Goal: Information Seeking & Learning: Learn about a topic

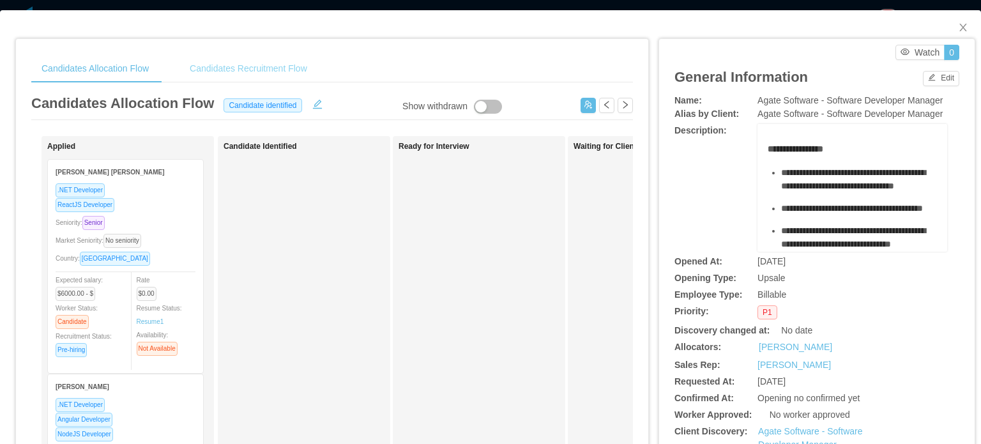
click at [243, 82] on div "Candidates Recruitment Flow" at bounding box center [248, 68] width 138 height 29
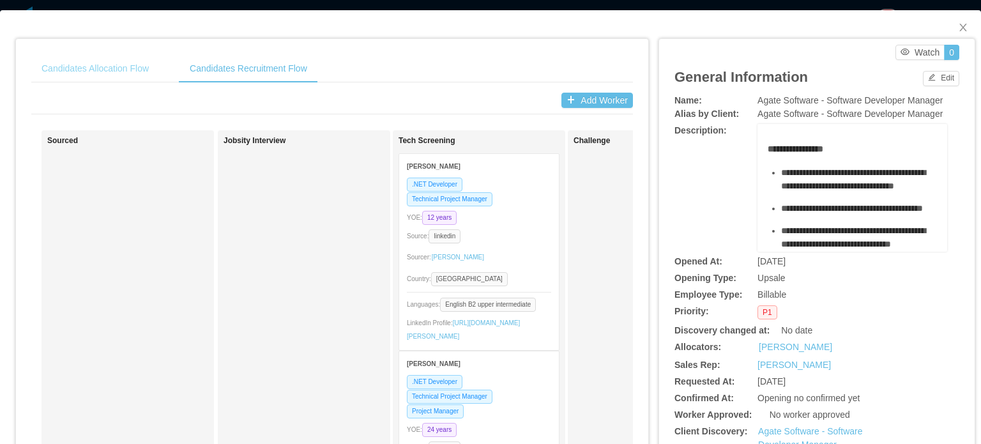
click at [82, 66] on div "Candidates Allocation Flow" at bounding box center [95, 68] width 128 height 29
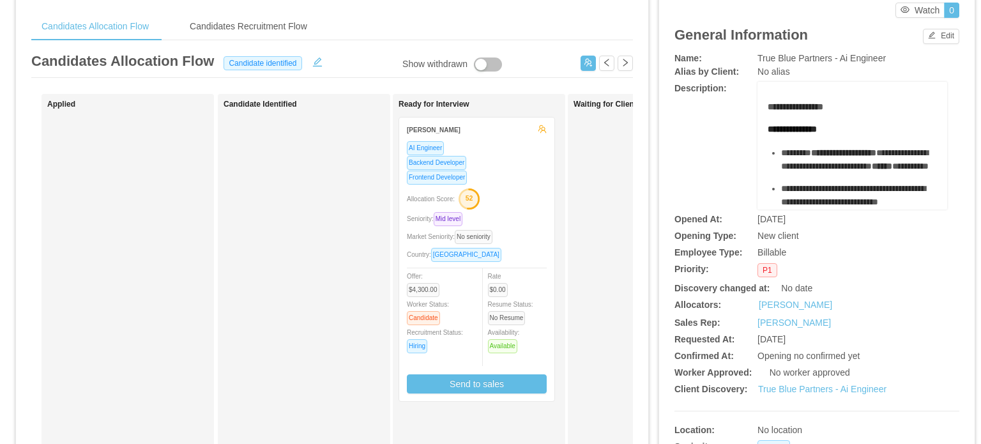
scroll to position [255, 0]
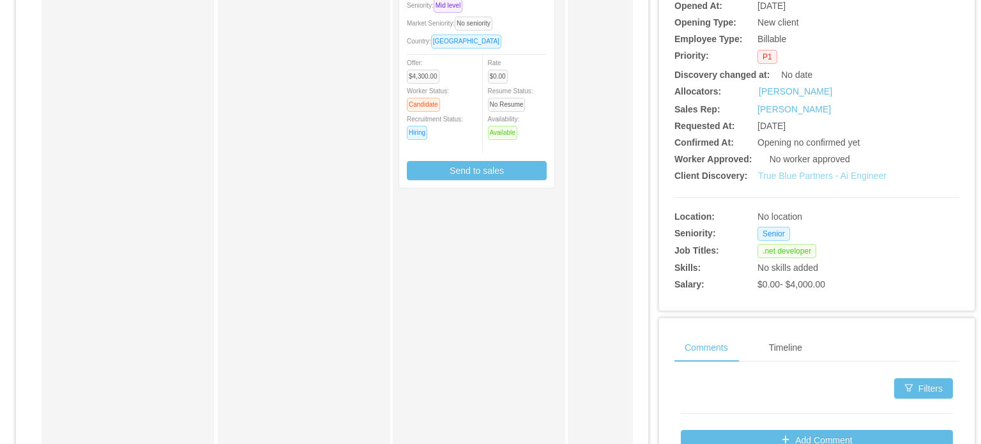
click at [797, 179] on link "True Blue Partners - Ai Engineer" at bounding box center [822, 175] width 128 height 10
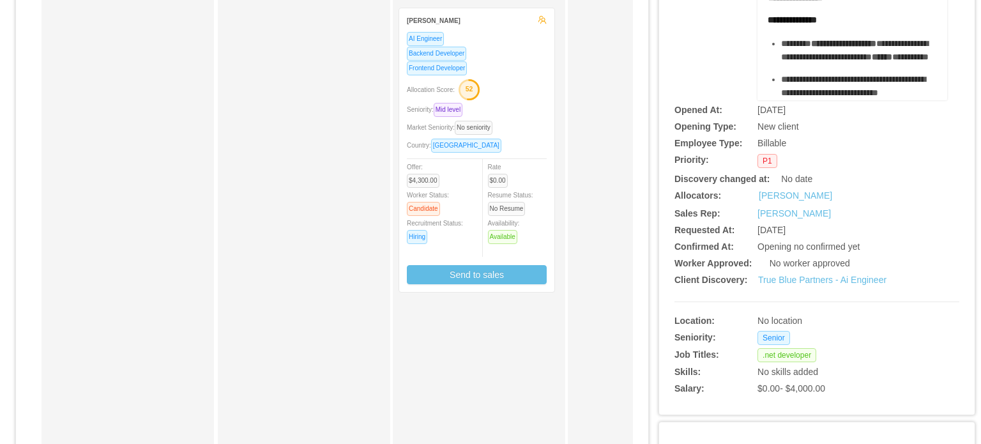
scroll to position [0, 0]
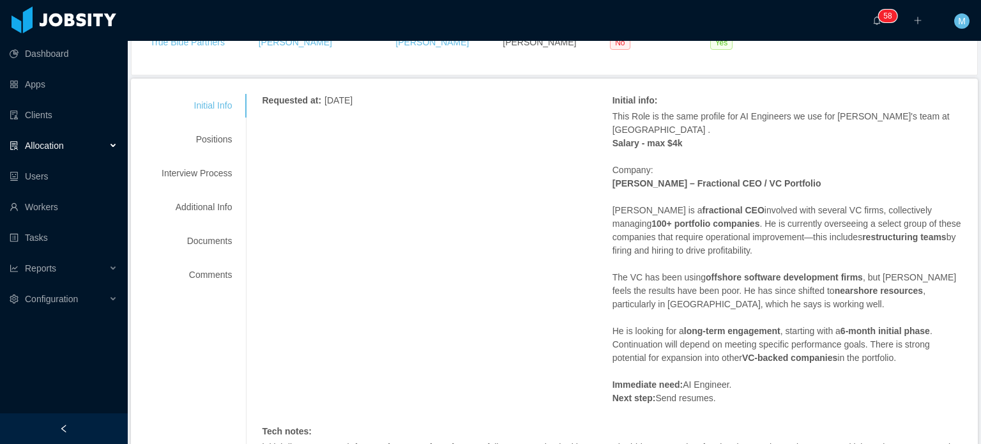
scroll to position [128, 0]
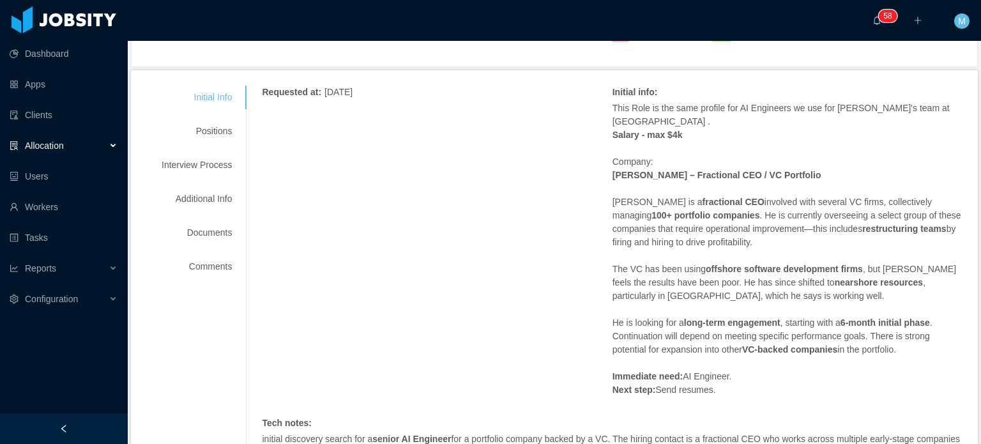
click at [508, 227] on div "Requested at : August 11, 2025 Initial info : This Role is the same profile for…" at bounding box center [612, 349] width 700 height 527
click at [223, 132] on div "Positions" at bounding box center [196, 131] width 101 height 24
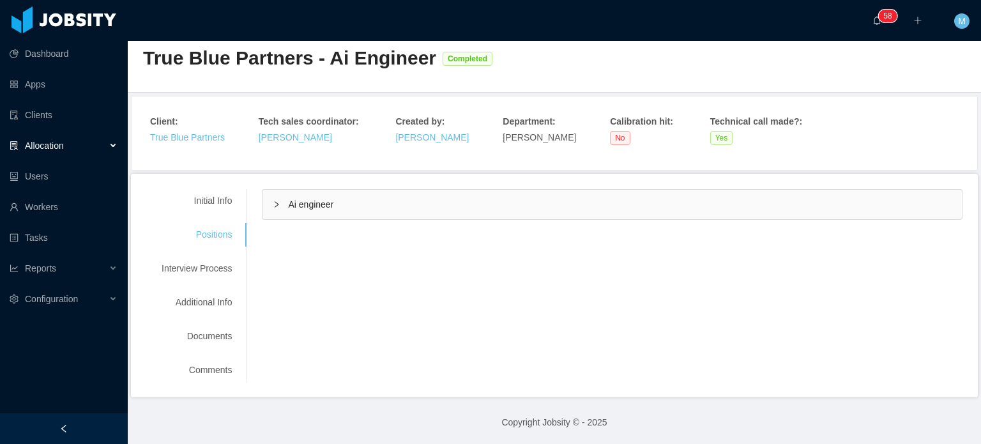
click at [841, 312] on div "Initial Info Positions Interview Process Additional Info Documents Comments Req…" at bounding box center [554, 285] width 816 height 193
click at [274, 192] on div "Ai engineer" at bounding box center [611, 204] width 699 height 29
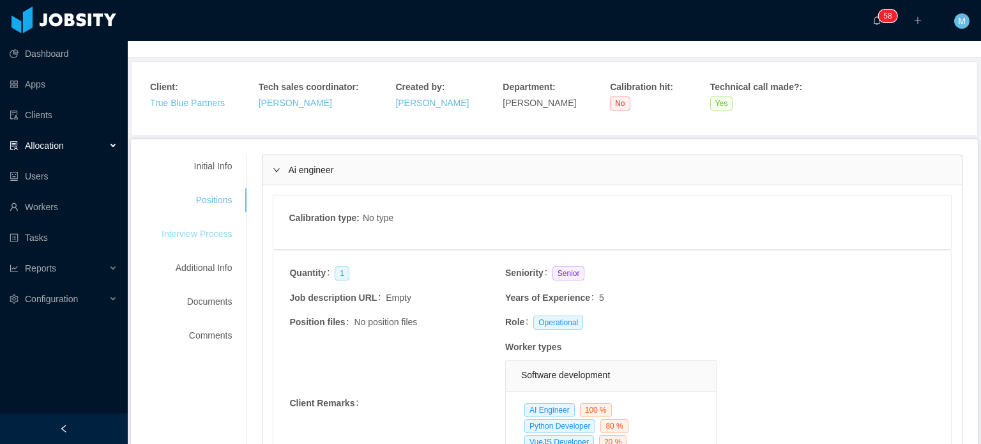
scroll to position [52, 0]
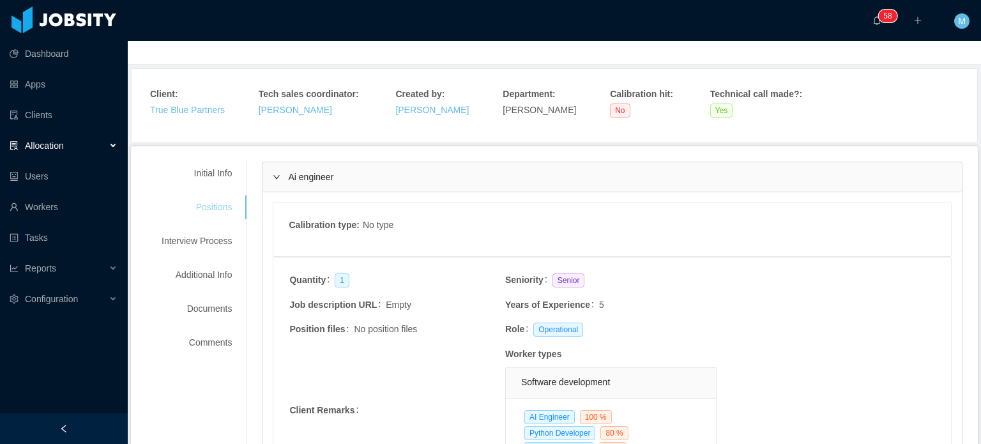
click at [205, 213] on div "Positions" at bounding box center [196, 207] width 101 height 24
click at [208, 238] on div "Interview Process" at bounding box center [196, 241] width 101 height 24
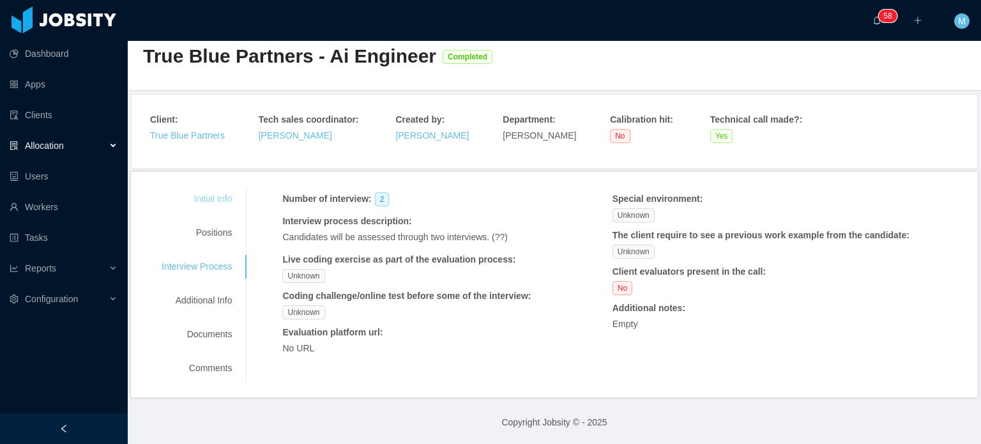
click at [222, 197] on div "Initial Info" at bounding box center [196, 199] width 101 height 24
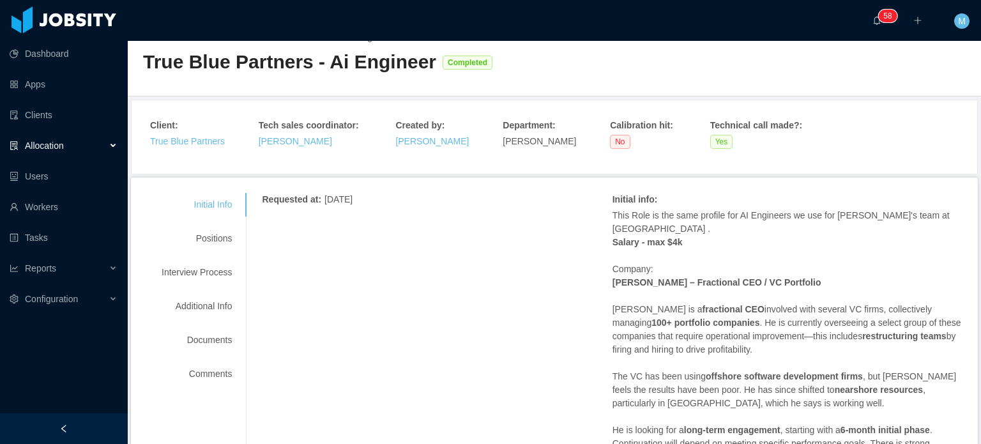
scroll to position [0, 0]
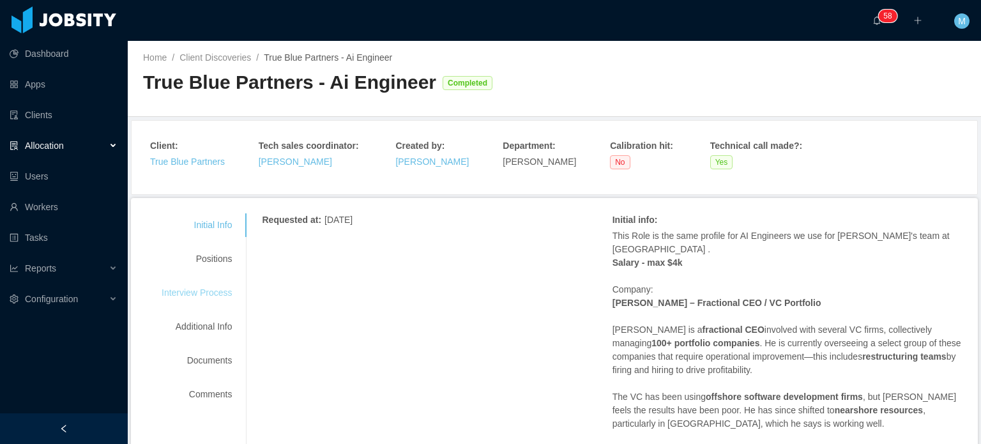
click at [234, 294] on div "Interview Process" at bounding box center [196, 293] width 101 height 24
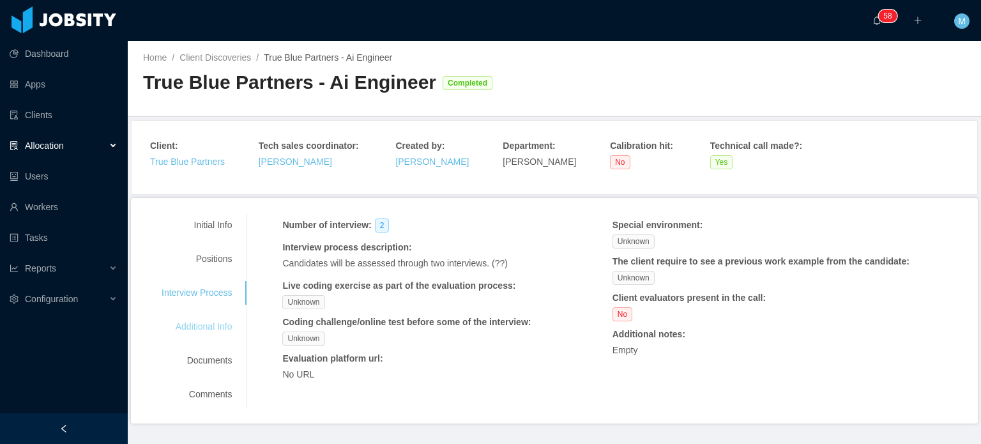
click at [222, 322] on div "Additional Info" at bounding box center [196, 327] width 101 height 24
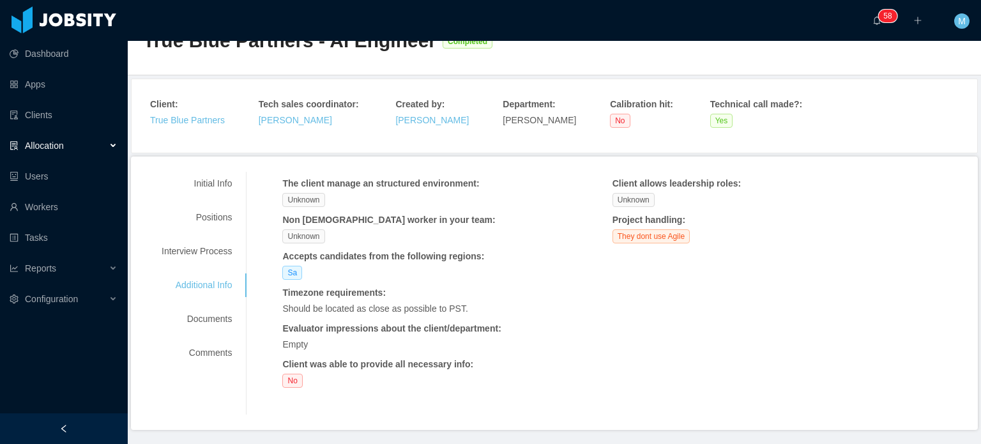
scroll to position [64, 0]
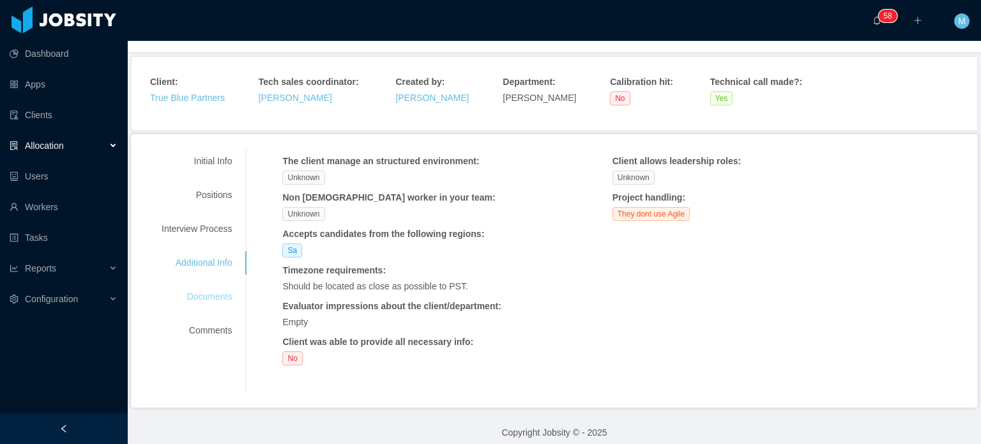
click at [200, 298] on div "Documents" at bounding box center [196, 297] width 101 height 24
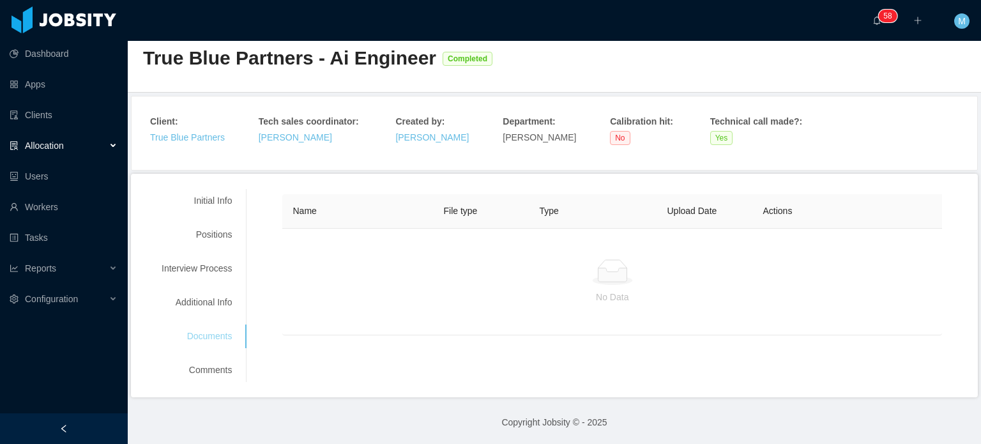
click at [208, 343] on div "Documents" at bounding box center [196, 336] width 101 height 24
click at [209, 372] on div "Comments" at bounding box center [196, 370] width 101 height 24
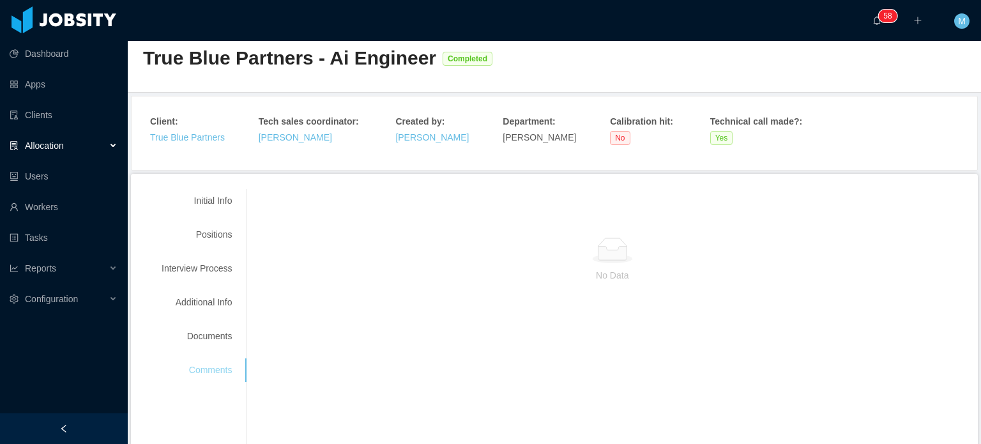
scroll to position [64, 0]
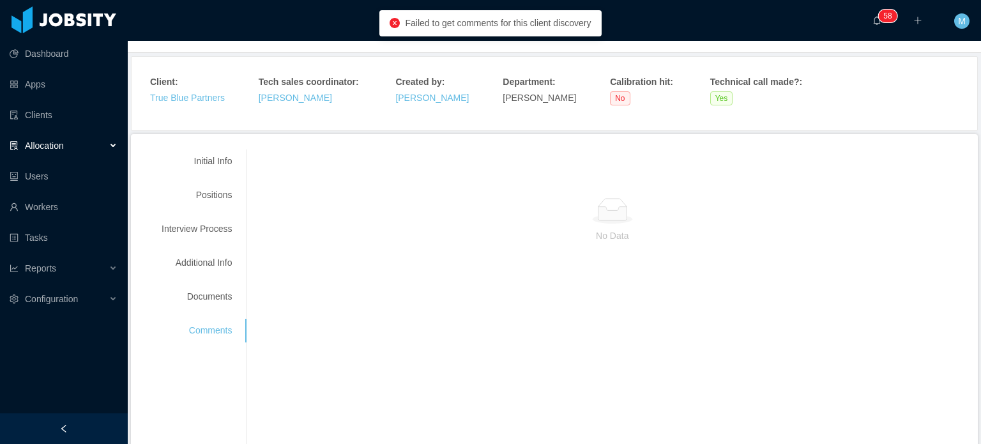
click at [224, 176] on div "Initial Info Positions Interview Process Additional Info Documents Comments" at bounding box center [196, 245] width 101 height 193
click at [222, 190] on div "Positions" at bounding box center [196, 195] width 101 height 24
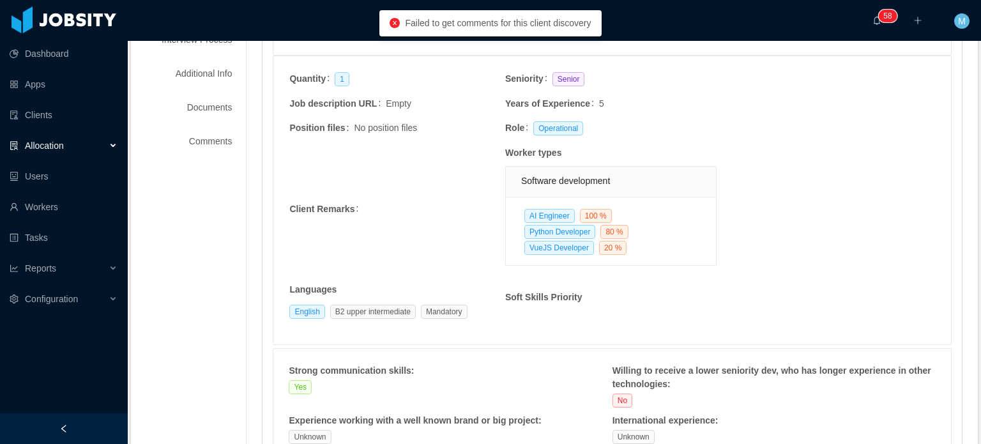
scroll to position [255, 0]
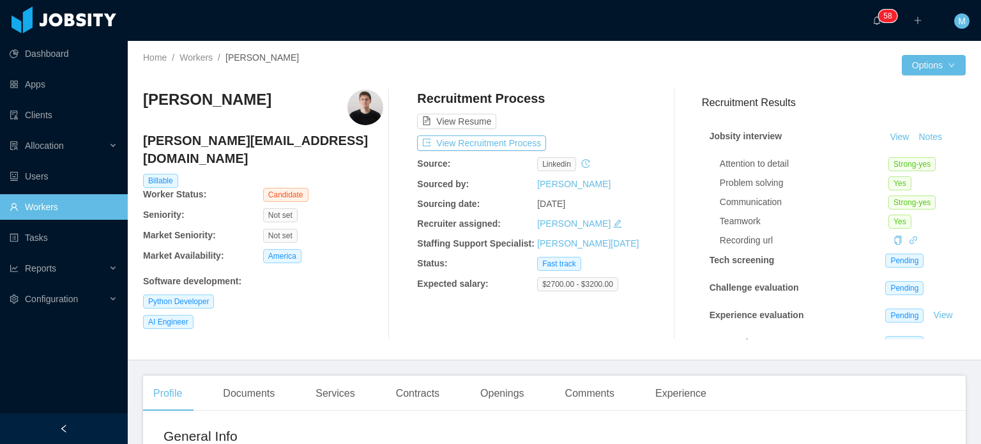
click at [492, 132] on div "Recruitment Process View Resume View Recruitment Process Source: linkedin Sourc…" at bounding box center [537, 214] width 240 height 250
click at [497, 135] on button "View Recruitment Process" at bounding box center [481, 142] width 129 height 15
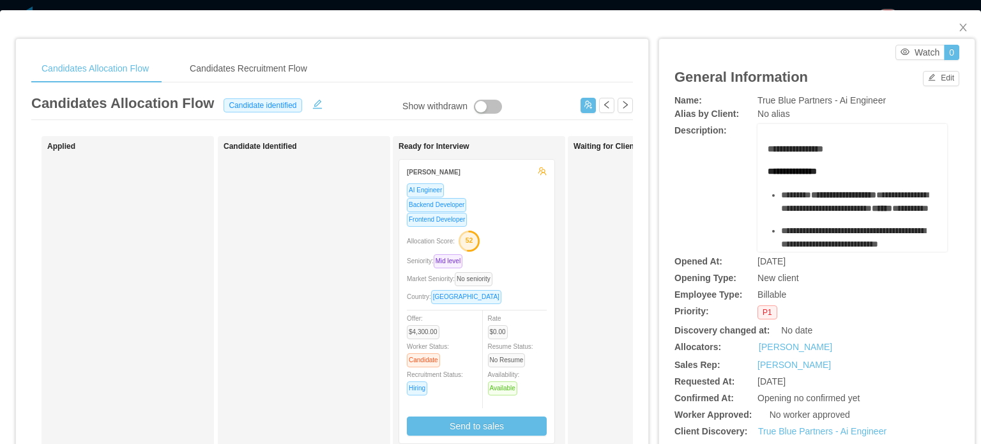
scroll to position [128, 0]
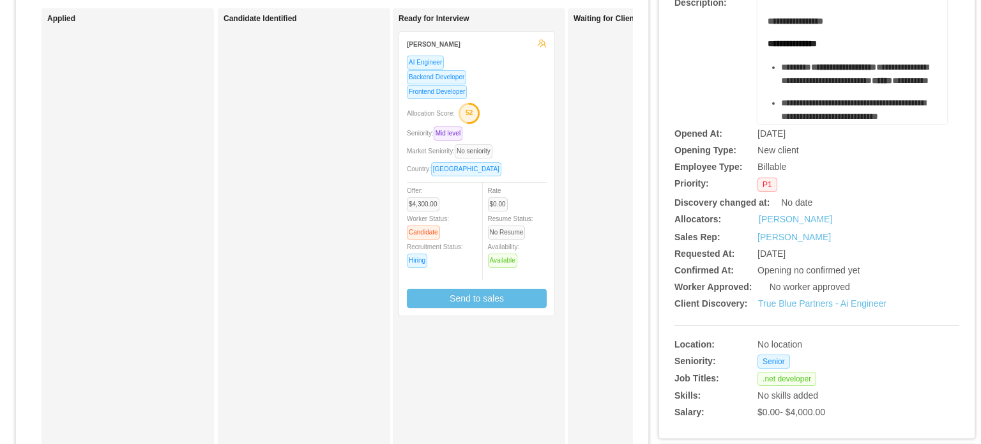
click at [508, 135] on div "Seniority: Mid level" at bounding box center [477, 133] width 140 height 15
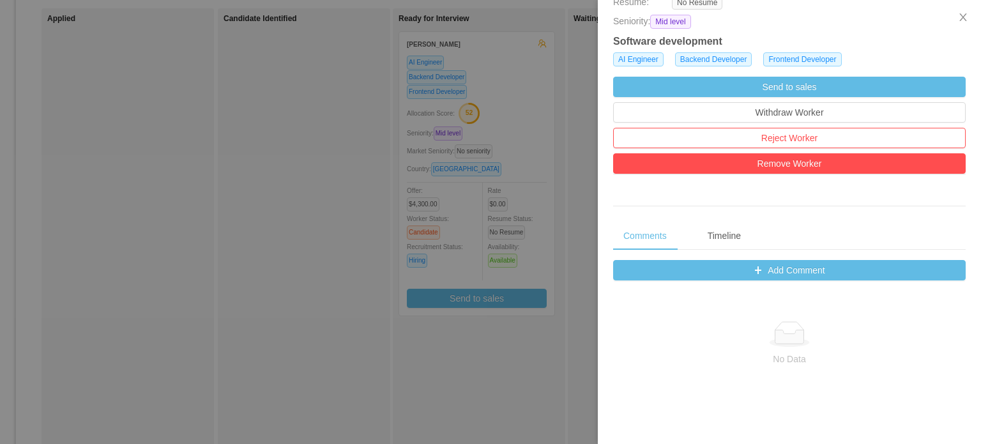
scroll to position [319, 0]
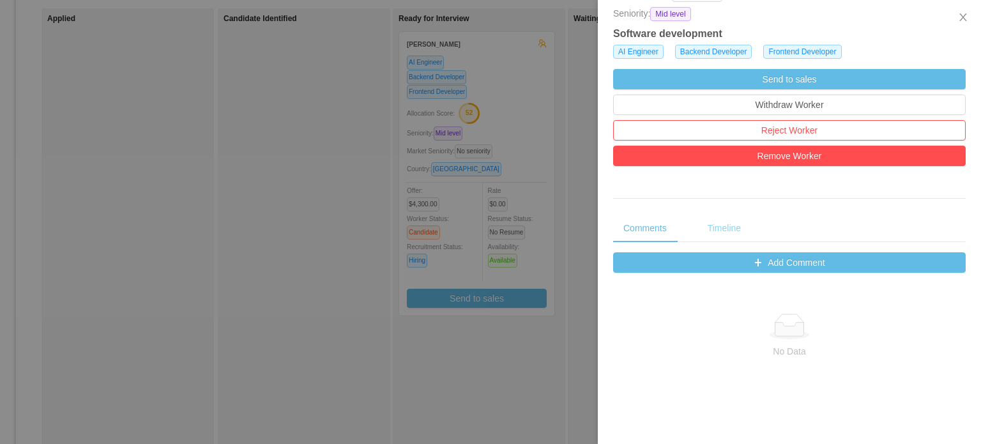
click at [733, 220] on div "Timeline" at bounding box center [724, 228] width 54 height 29
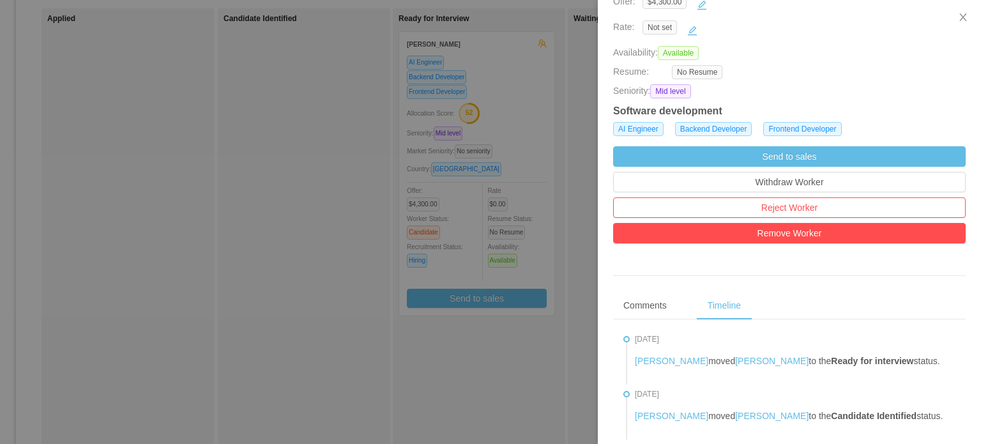
scroll to position [3, 0]
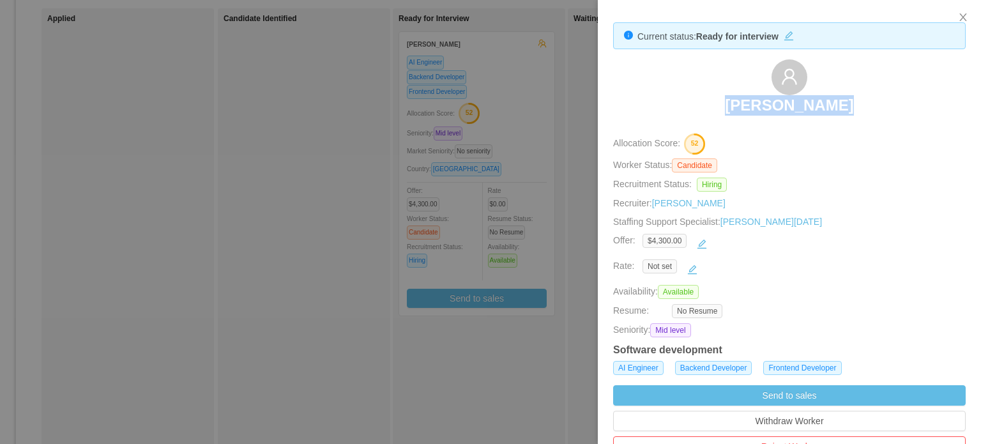
drag, startPoint x: 734, startPoint y: 112, endPoint x: 862, endPoint y: 110, distance: 127.7
click at [862, 110] on div "Jorge A. Niño" at bounding box center [789, 91] width 352 height 64
copy h3 "Jorge A. Niño"
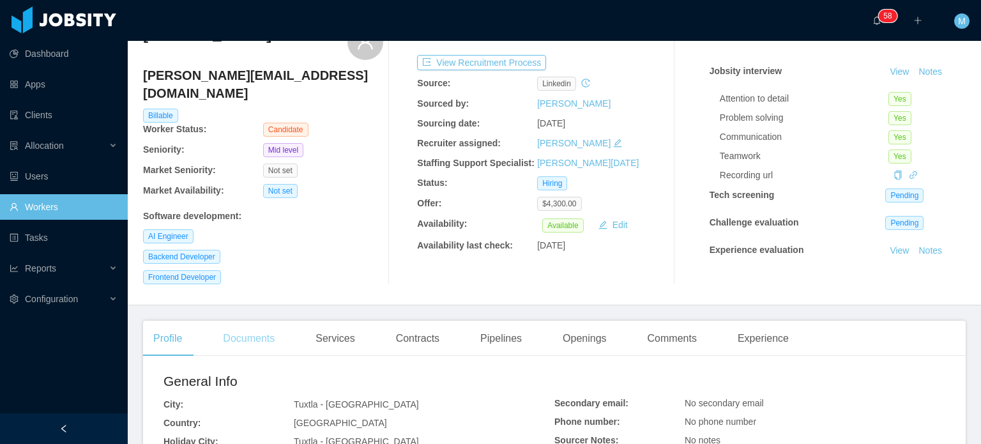
scroll to position [79, 0]
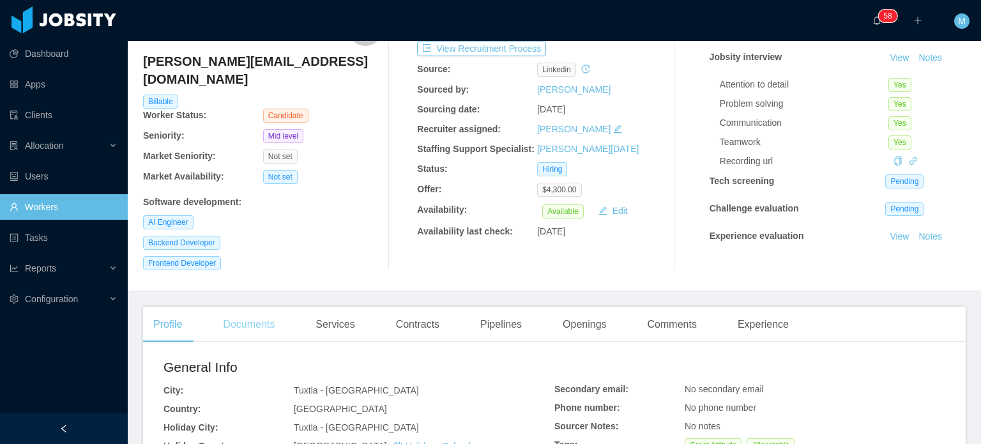
click at [249, 319] on div "Documents" at bounding box center [249, 324] width 72 height 36
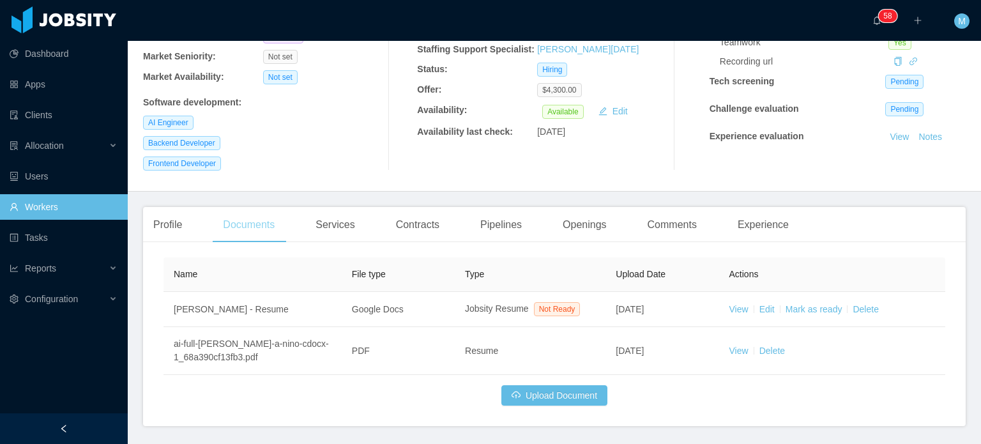
scroll to position [180, 0]
click at [180, 232] on div "Profile Documents Services Contracts Pipelines Openings Comments Experience Gen…" at bounding box center [554, 315] width 822 height 219
click at [174, 226] on div "Profile" at bounding box center [167, 224] width 49 height 36
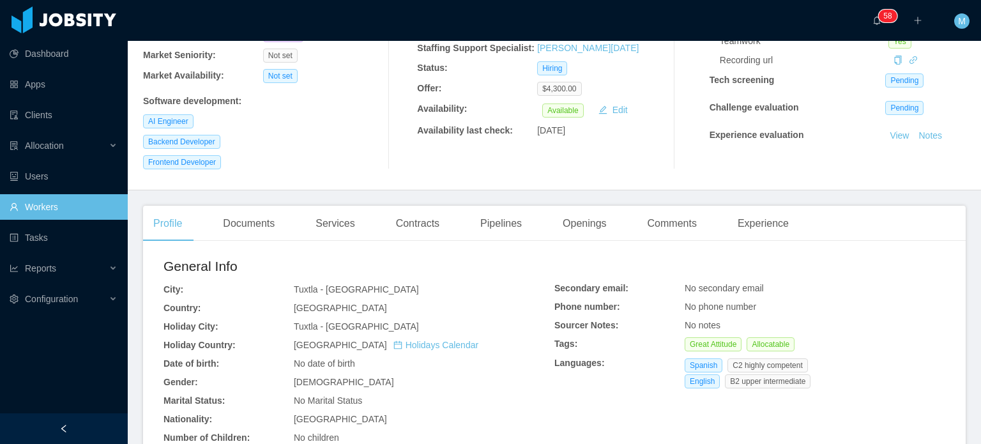
scroll to position [382, 0]
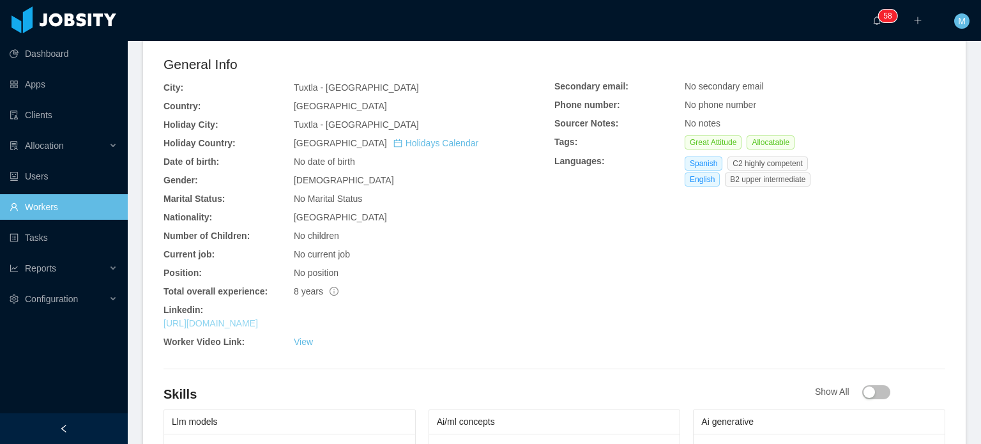
click at [258, 318] on link "https://www.linkedin.com/in/jorgeaninocabal" at bounding box center [210, 323] width 94 height 10
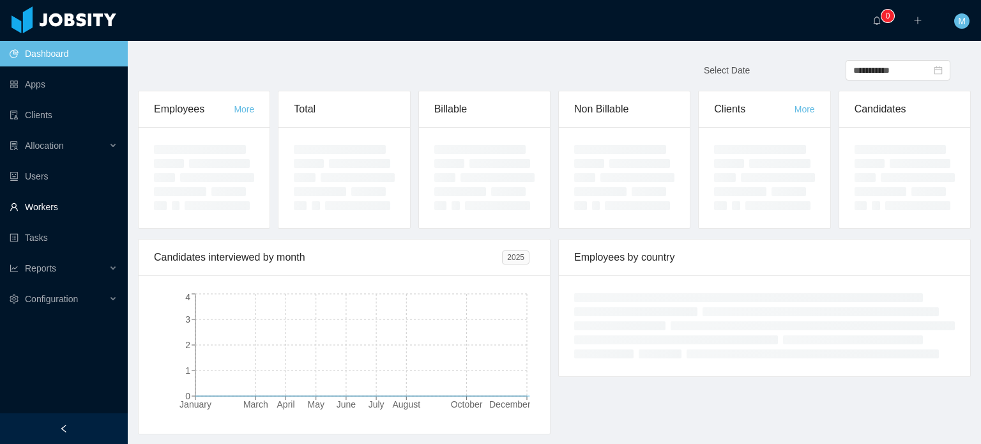
click at [61, 211] on link "Workers" at bounding box center [64, 207] width 108 height 26
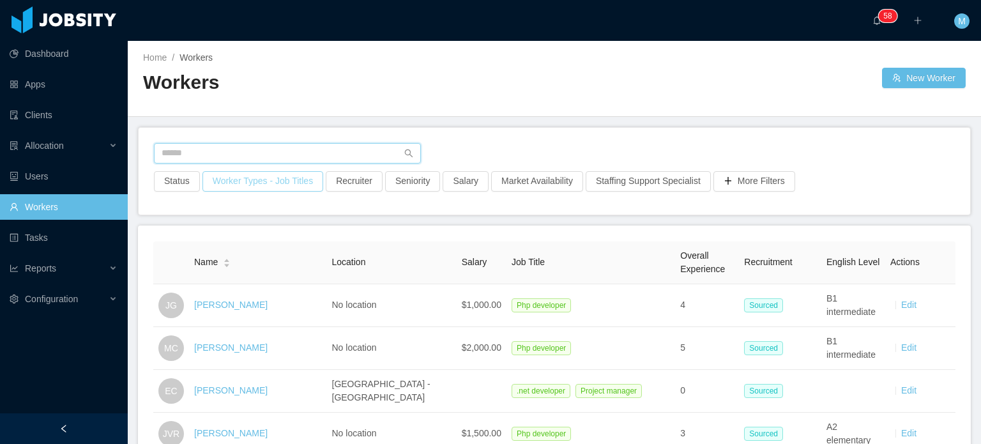
click at [267, 143] on input "text" at bounding box center [287, 153] width 267 height 20
paste input "**********"
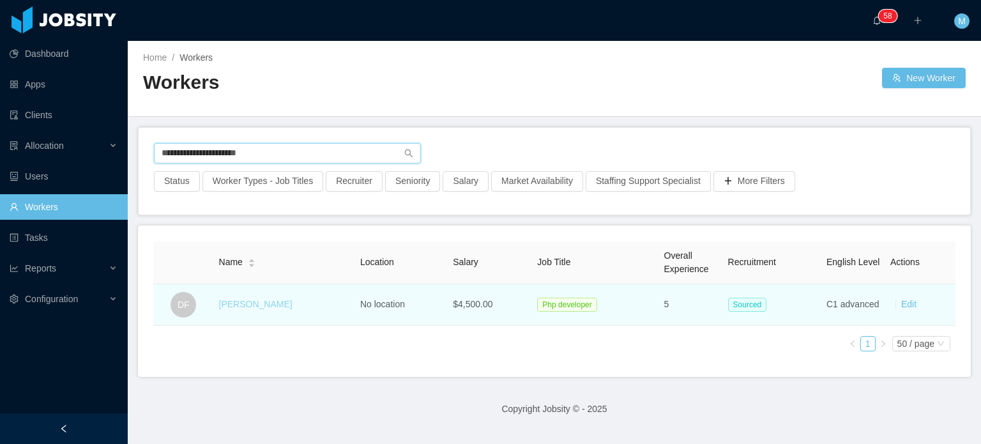
type input "**********"
click at [273, 306] on link "[PERSON_NAME]" at bounding box center [255, 304] width 73 height 10
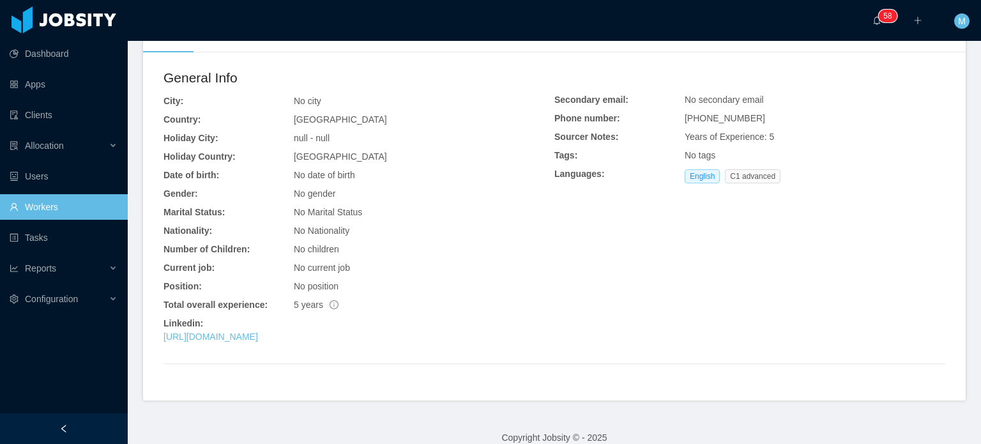
scroll to position [312, 0]
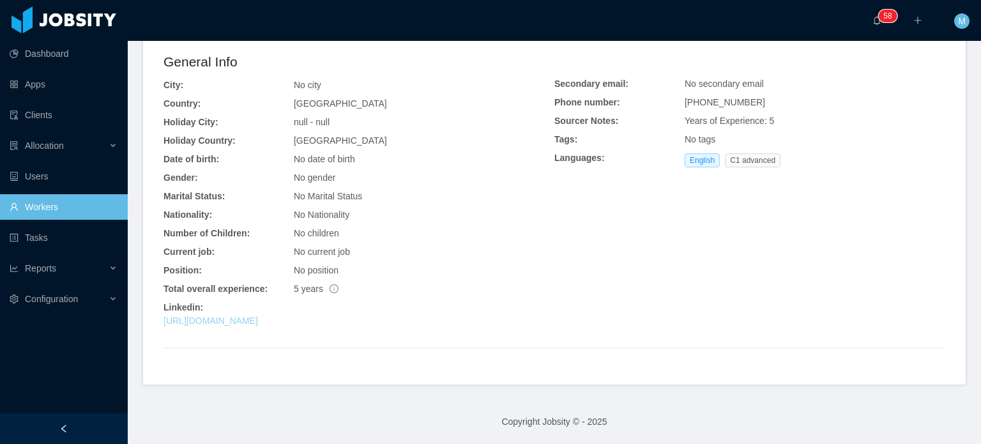
click at [258, 315] on link "[URL][DOMAIN_NAME]" at bounding box center [210, 320] width 94 height 10
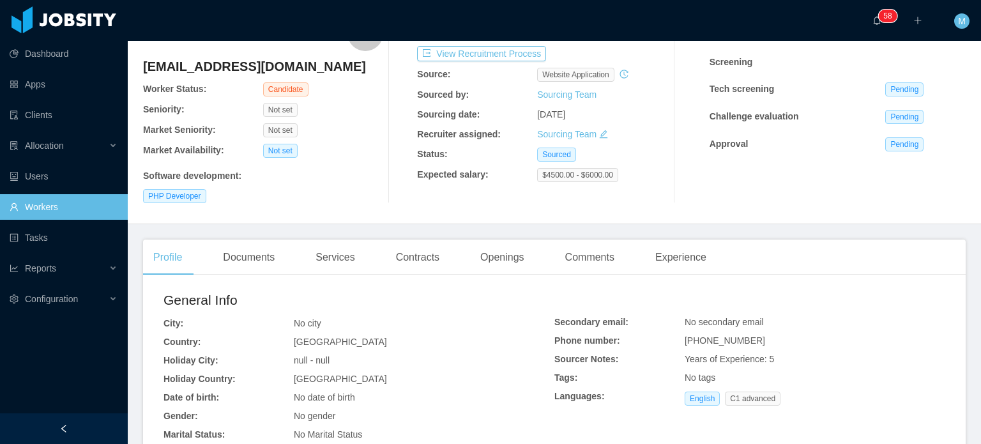
scroll to position [0, 0]
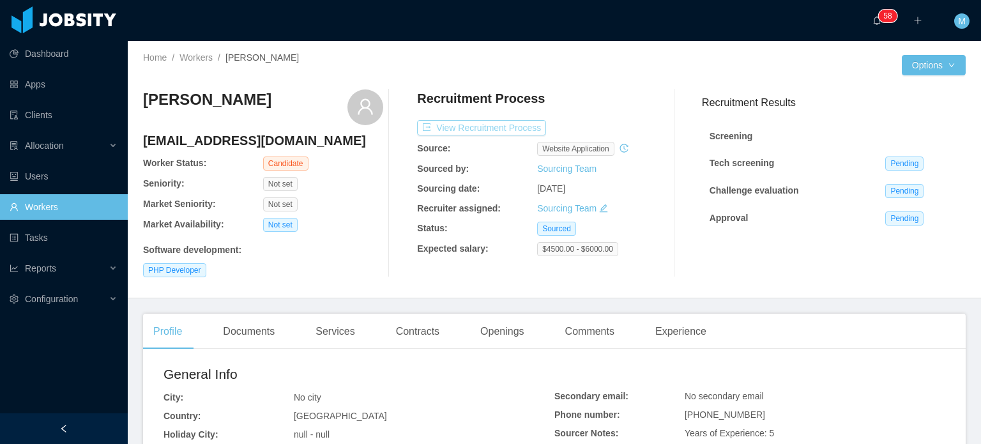
click at [441, 132] on button "View Recruitment Process" at bounding box center [481, 127] width 129 height 15
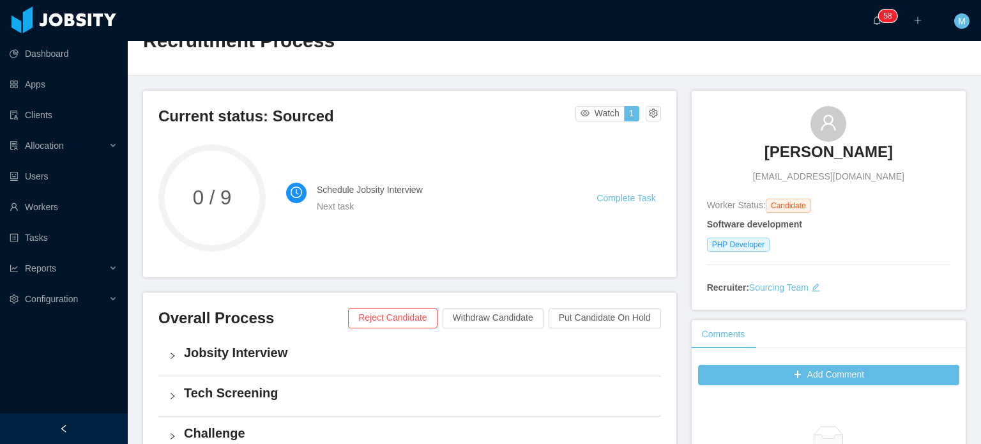
scroll to position [64, 0]
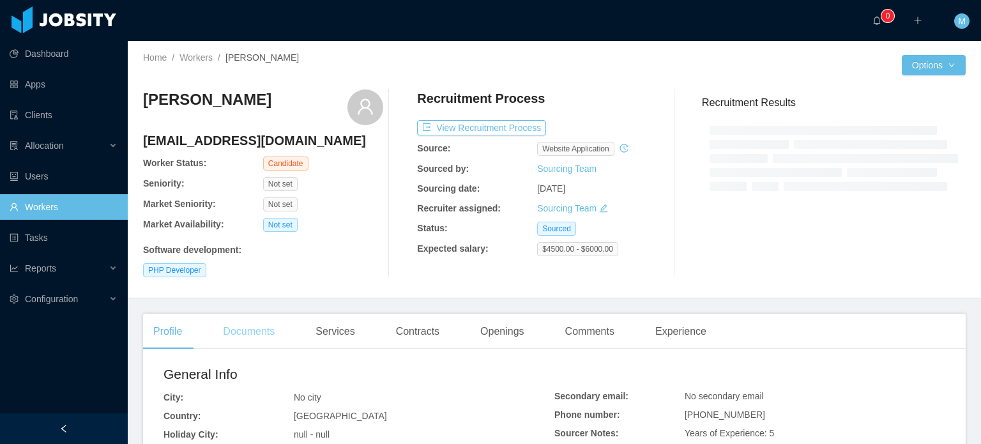
click at [268, 336] on div "Documents" at bounding box center [249, 331] width 72 height 36
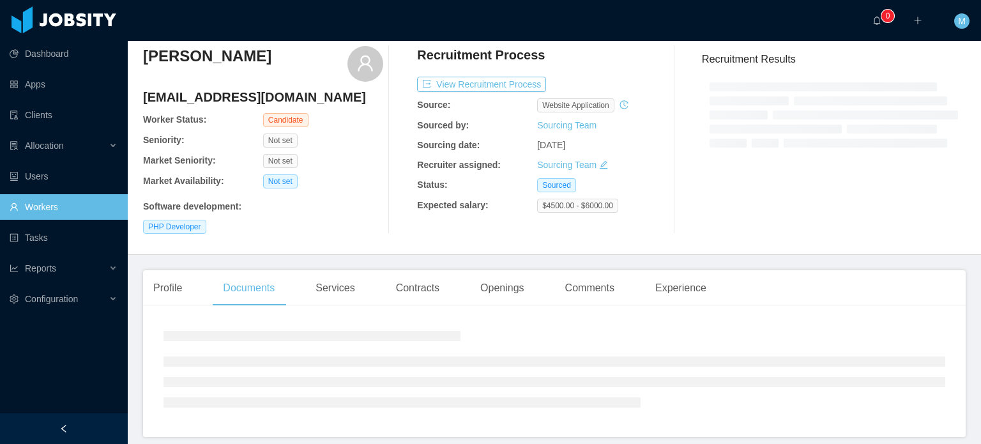
scroll to position [96, 0]
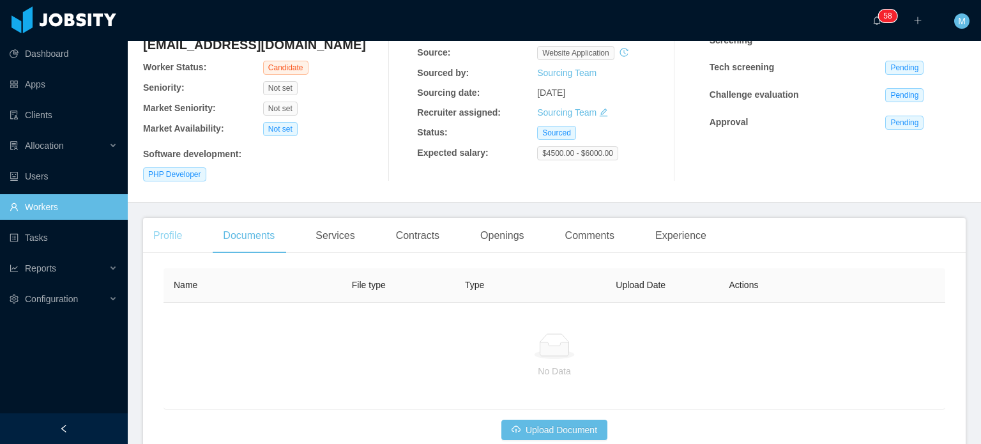
click at [166, 234] on div "Profile" at bounding box center [167, 236] width 49 height 36
